Goal: Use online tool/utility: Use online tool/utility

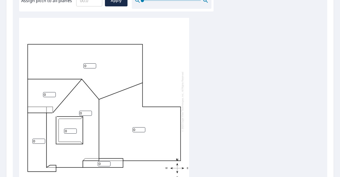
scroll to position [173, 0]
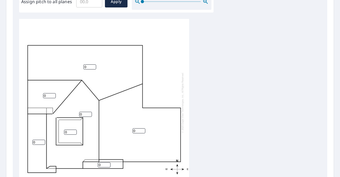
click at [102, 171] on div "0 0 0 0 0 0 0" at bounding box center [104, 102] width 170 height 167
click at [89, 64] on input "0" at bounding box center [89, 66] width 13 height 5
type input "9"
click at [137, 128] on input "0" at bounding box center [139, 130] width 13 height 5
type input "0"
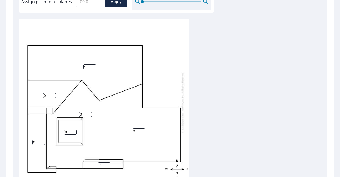
type input "6"
click at [113, 152] on div "6 9 0 0 0 0 0" at bounding box center [104, 102] width 170 height 167
click at [71, 129] on input "0" at bounding box center [70, 131] width 13 height 5
type input "3"
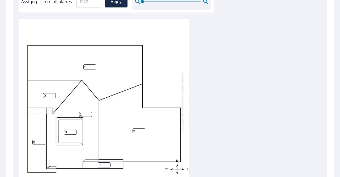
type input "1"
click at [90, 112] on input "1" at bounding box center [85, 114] width 13 height 5
type input "10"
click at [51, 93] on input "0" at bounding box center [49, 95] width 13 height 5
type input "5"
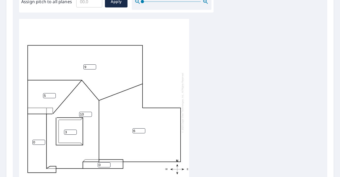
click at [36, 140] on input "0" at bounding box center [38, 142] width 13 height 5
type input "2"
click at [279, 153] on div "6 9 10 5 2 3 0" at bounding box center [170, 102] width 302 height 167
click at [89, 64] on input "9" at bounding box center [89, 66] width 13 height 5
type input "11"
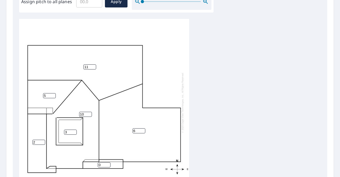
click at [37, 140] on input "2" at bounding box center [38, 142] width 13 height 5
click at [83, 112] on input "10" at bounding box center [85, 114] width 13 height 5
type input "1"
type input "12"
click at [47, 93] on input "5" at bounding box center [49, 95] width 13 height 5
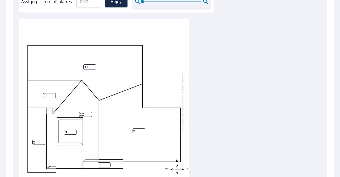
type input "11"
click at [86, 112] on input "12" at bounding box center [85, 114] width 13 height 5
type input "13"
click at [36, 140] on input "2" at bounding box center [38, 142] width 13 height 5
type input "2"
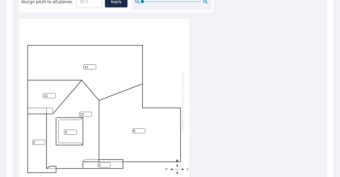
click at [234, 82] on div "6 11 13 11 2 3 0" at bounding box center [170, 102] width 302 height 167
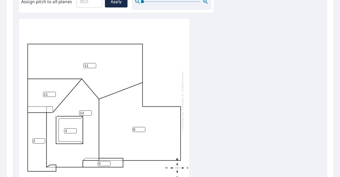
scroll to position [0, 0]
